Goal: Find specific page/section: Find specific page/section

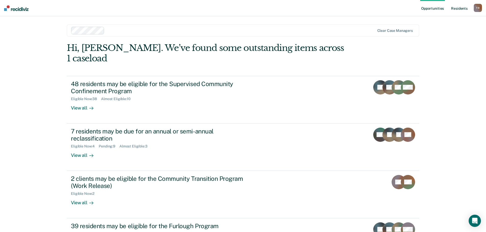
click at [461, 7] on link "Resident s" at bounding box center [459, 8] width 19 height 16
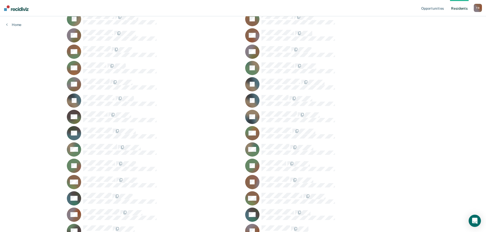
scroll to position [281, 0]
